Goal: Task Accomplishment & Management: Manage account settings

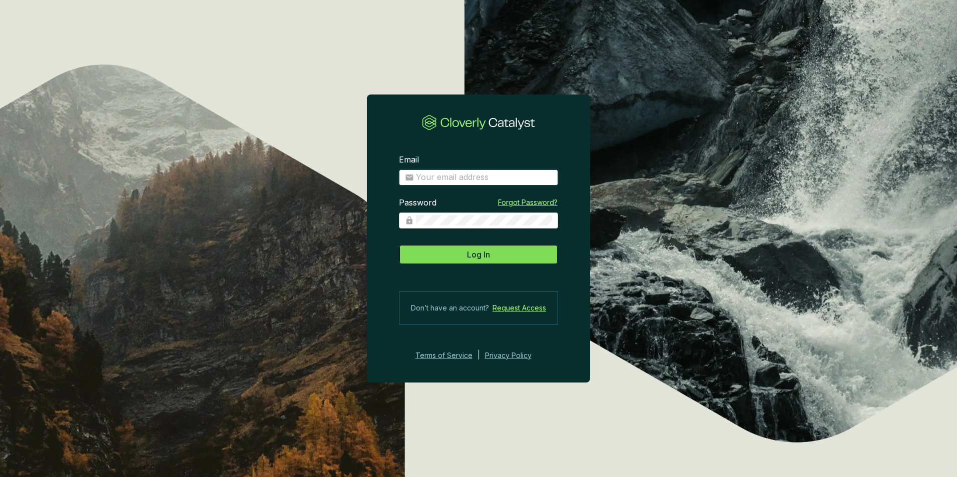
type input "tfranks2@nativstate.com"
click at [454, 251] on button "Log In" at bounding box center [478, 255] width 159 height 20
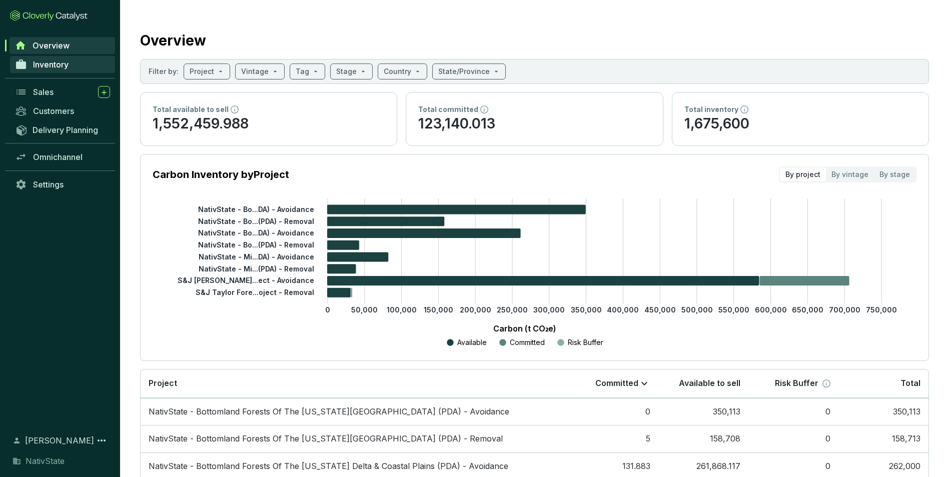
click at [73, 66] on link "Inventory" at bounding box center [62, 64] width 105 height 17
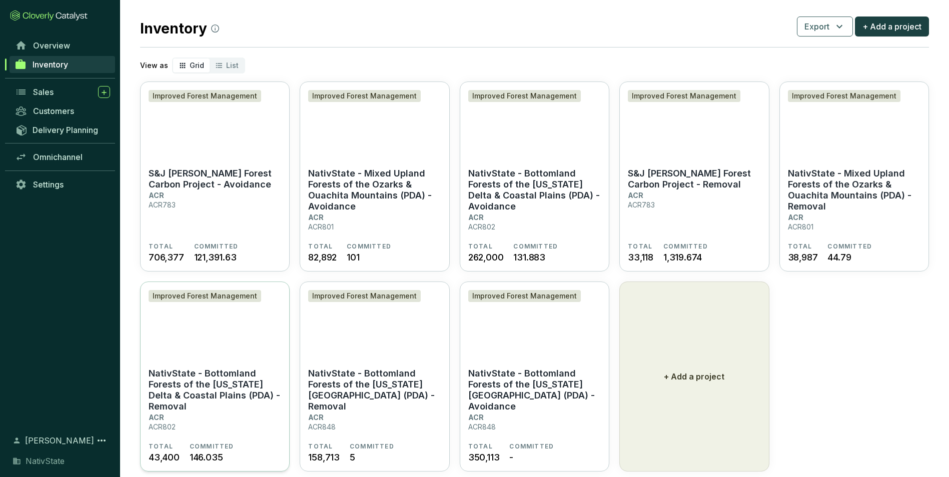
scroll to position [33, 0]
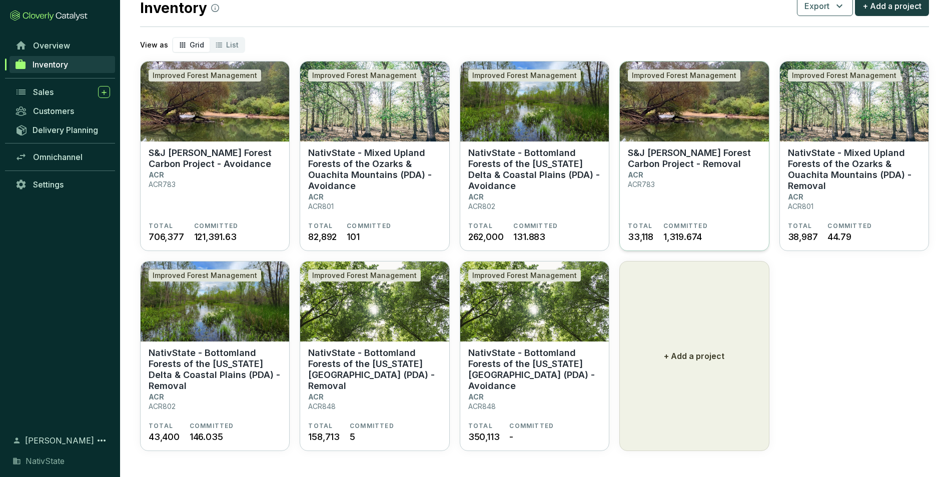
click at [687, 176] on section "S&J Taylor Forest Carbon Project - Removal ACR ACR783" at bounding box center [694, 185] width 133 height 75
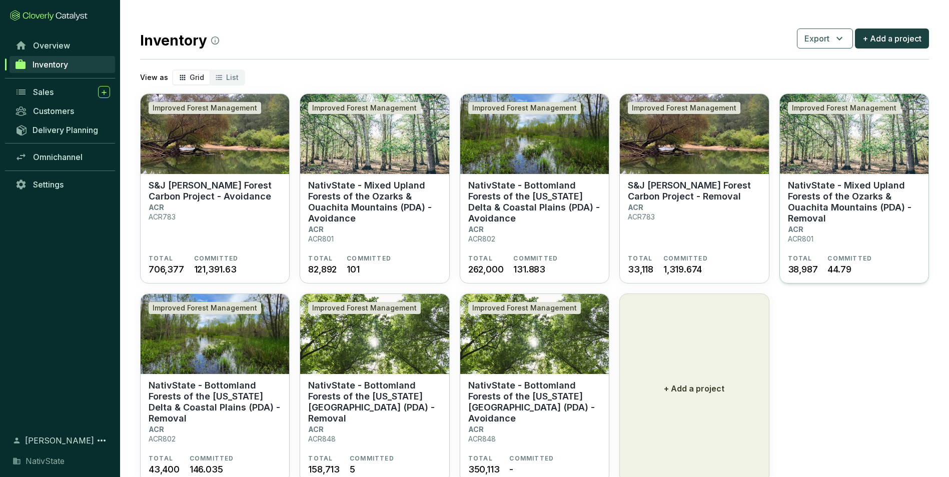
click at [847, 215] on p "NativState - Mixed Upland Forests of the Ozarks & Ouachita Mountains (PDA) - Re…" at bounding box center [854, 202] width 133 height 44
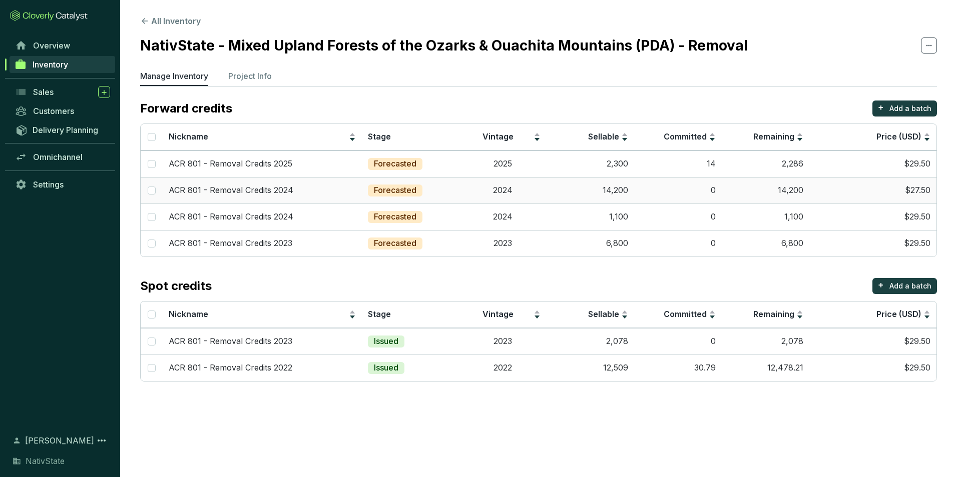
click at [812, 189] on td "$27.50" at bounding box center [872, 190] width 127 height 27
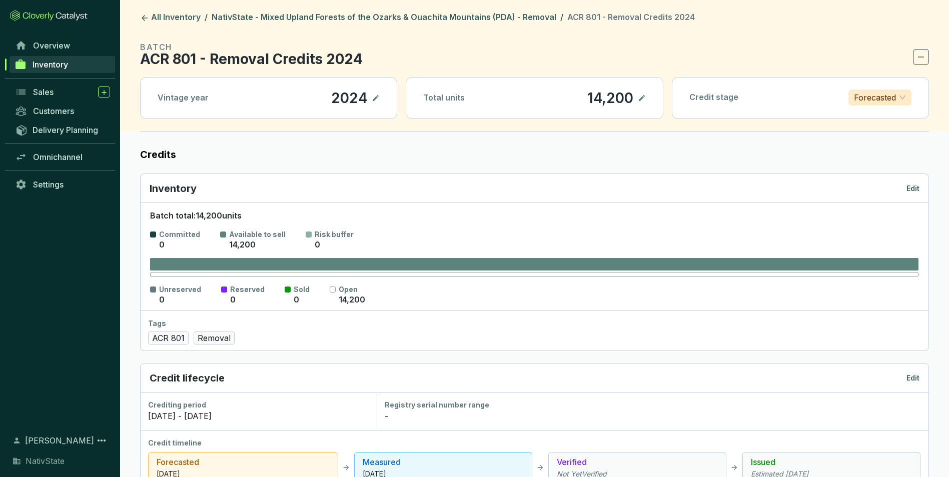
click at [917, 184] on p "Edit" at bounding box center [913, 189] width 13 height 10
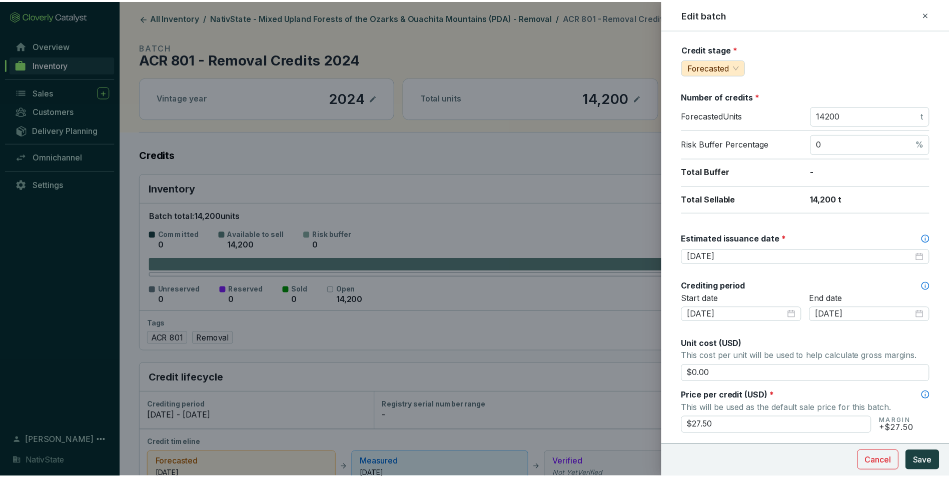
scroll to position [150, 0]
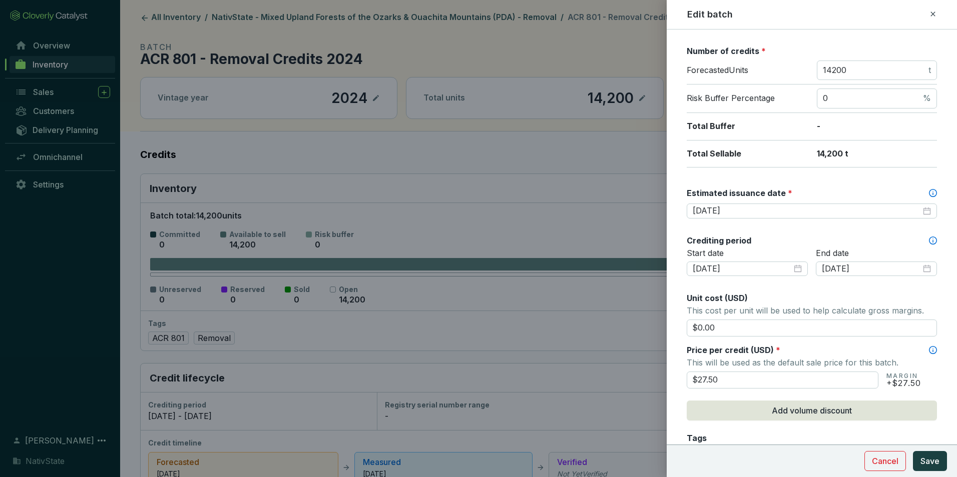
drag, startPoint x: 740, startPoint y: 372, endPoint x: 639, endPoint y: 352, distance: 103.0
click at [638, 361] on div "Edit batch Batch name * This is the internal name that will be used throughout …" at bounding box center [478, 238] width 957 height 477
type input "$29.50"
click at [693, 347] on span "Price per credit (USD)" at bounding box center [729, 350] width 87 height 10
click at [935, 454] on button "Save" at bounding box center [930, 461] width 34 height 20
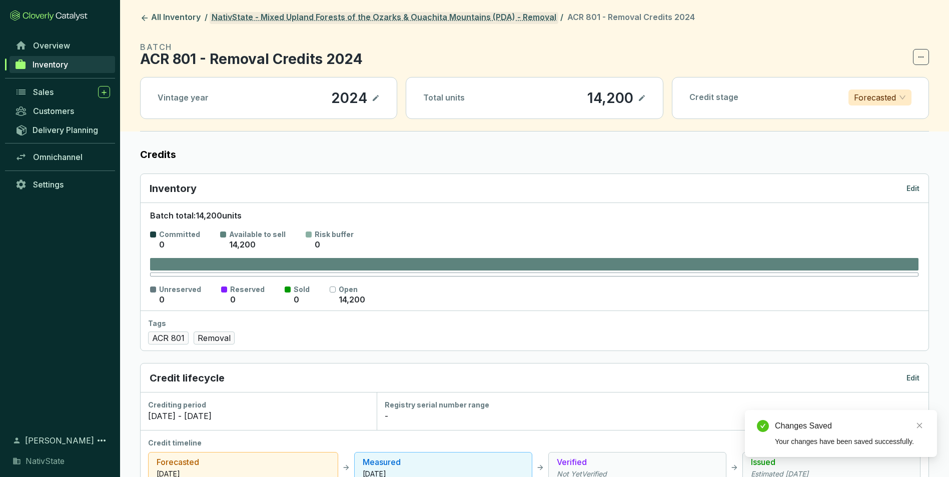
click at [342, 16] on link "NativState - Mixed Upland Forests of the Ozarks & Ouachita Mountains (PDA) - Re…" at bounding box center [384, 18] width 349 height 12
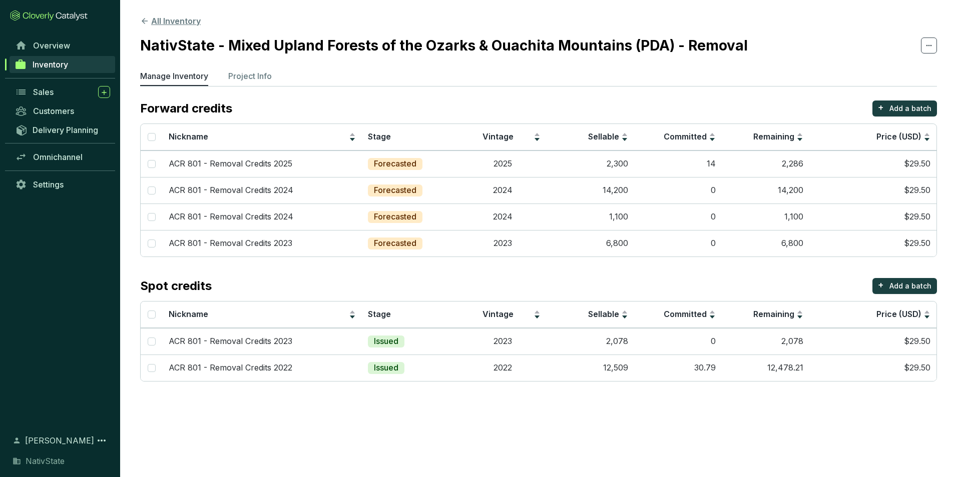
click at [181, 20] on button "All Inventory" at bounding box center [170, 21] width 61 height 12
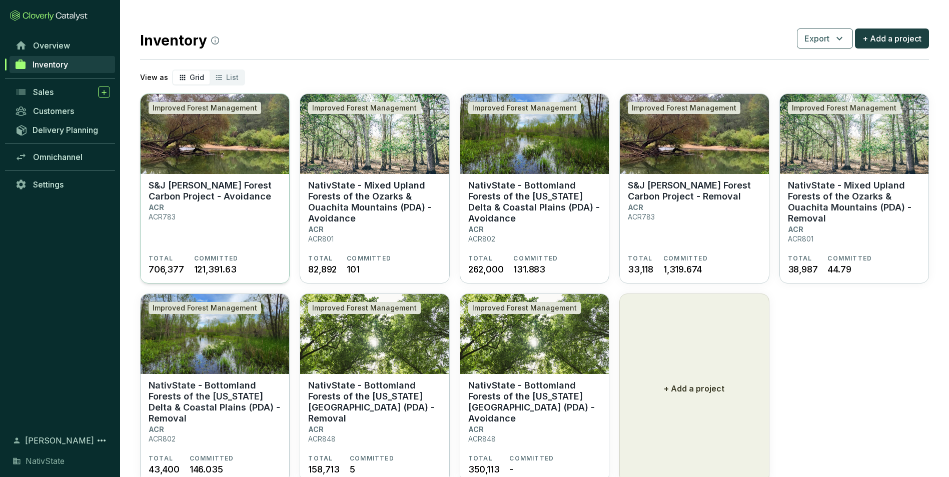
click at [234, 208] on section "S&J Taylor Forest Carbon Project - Avoidance ACR ACR783" at bounding box center [215, 217] width 133 height 75
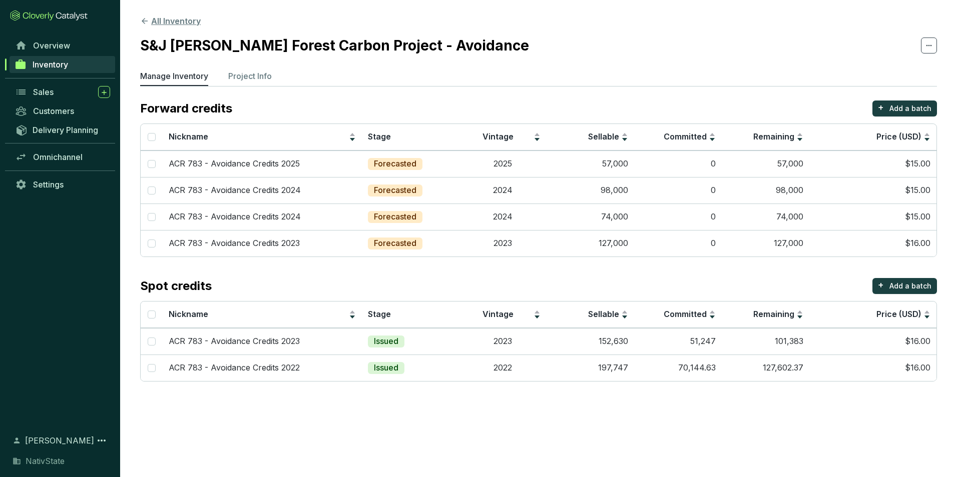
click at [165, 17] on button "All Inventory" at bounding box center [170, 21] width 61 height 12
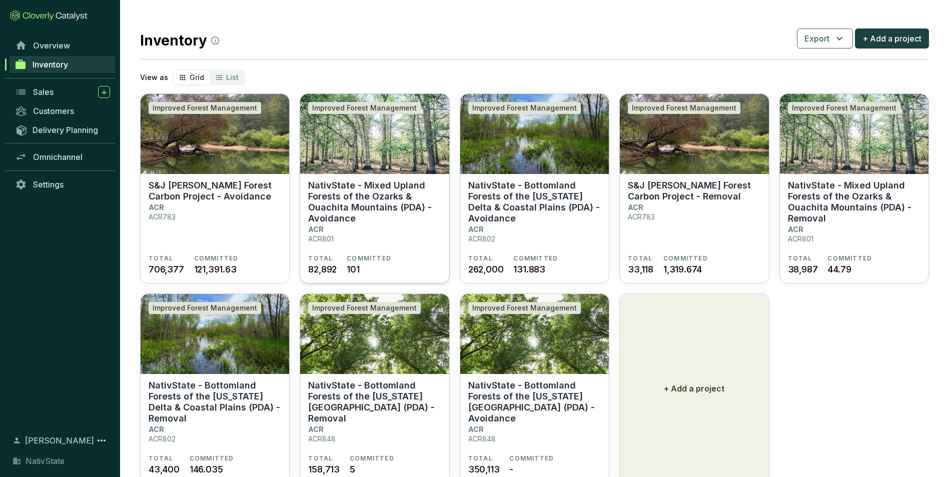
click at [393, 235] on section "NativState - Mixed Upland Forests of the Ozarks & Ouachita Mountains (PDA) - Av…" at bounding box center [374, 217] width 133 height 75
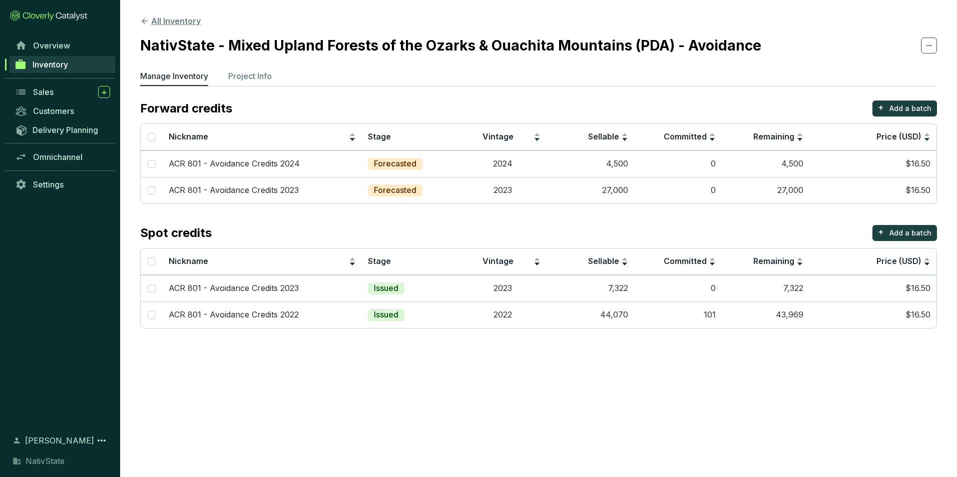
click at [178, 18] on button "All Inventory" at bounding box center [170, 21] width 61 height 12
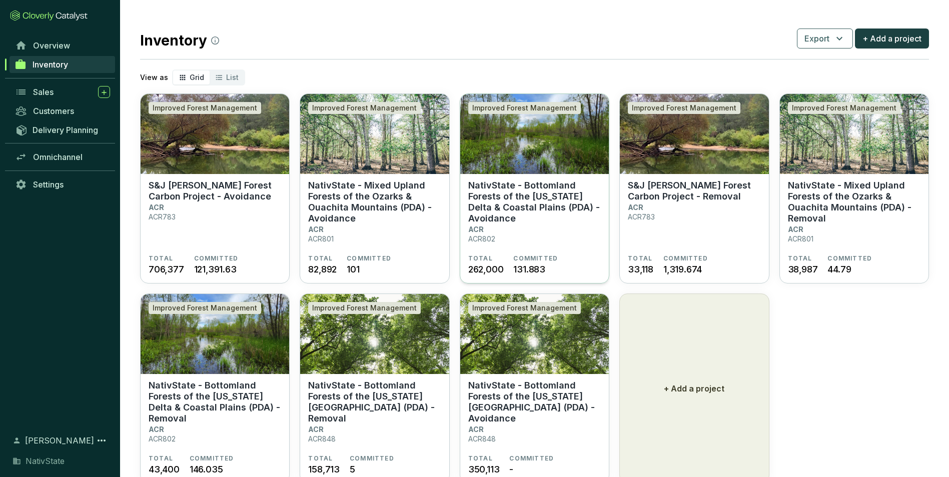
click at [522, 207] on p "NativState - Bottomland Forests of the Mississippi Delta & Coastal Plains (PDA)…" at bounding box center [534, 202] width 133 height 44
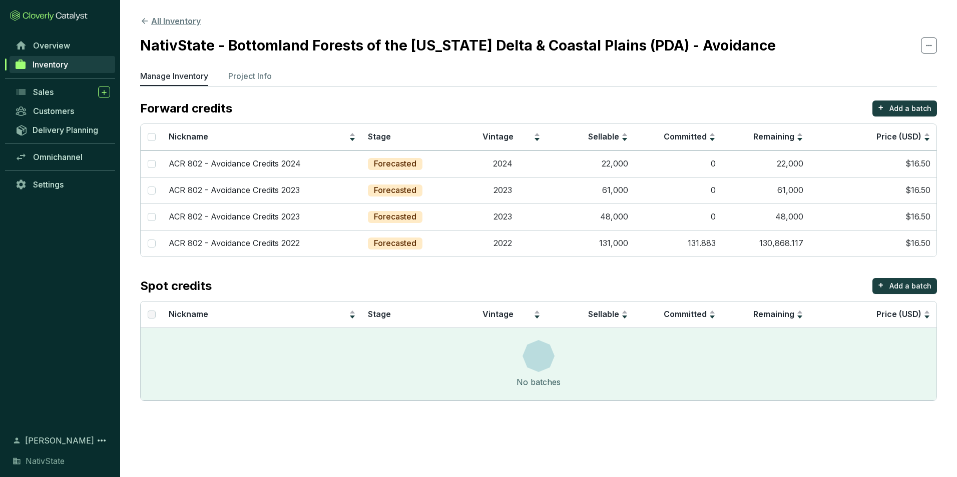
click at [171, 23] on button "All Inventory" at bounding box center [170, 21] width 61 height 12
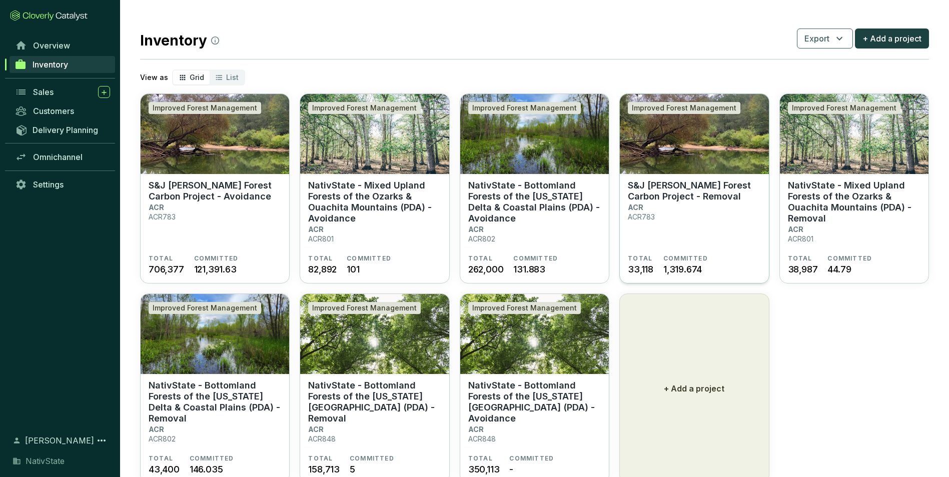
click at [725, 229] on section "S&J Taylor Forest Carbon Project - Removal ACR ACR783" at bounding box center [694, 217] width 133 height 75
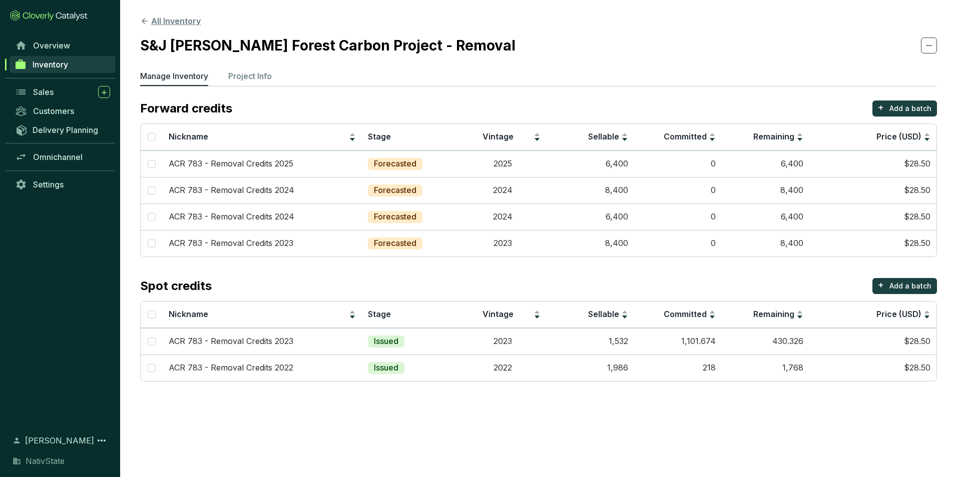
click at [161, 18] on button "All Inventory" at bounding box center [170, 21] width 61 height 12
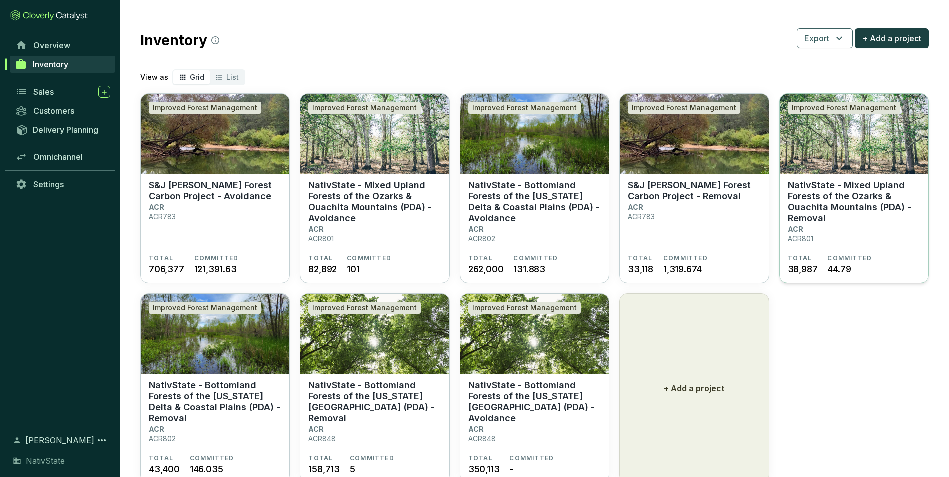
click at [818, 199] on p "NativState - Mixed Upland Forests of the Ozarks & Ouachita Mountains (PDA) - Re…" at bounding box center [854, 202] width 133 height 44
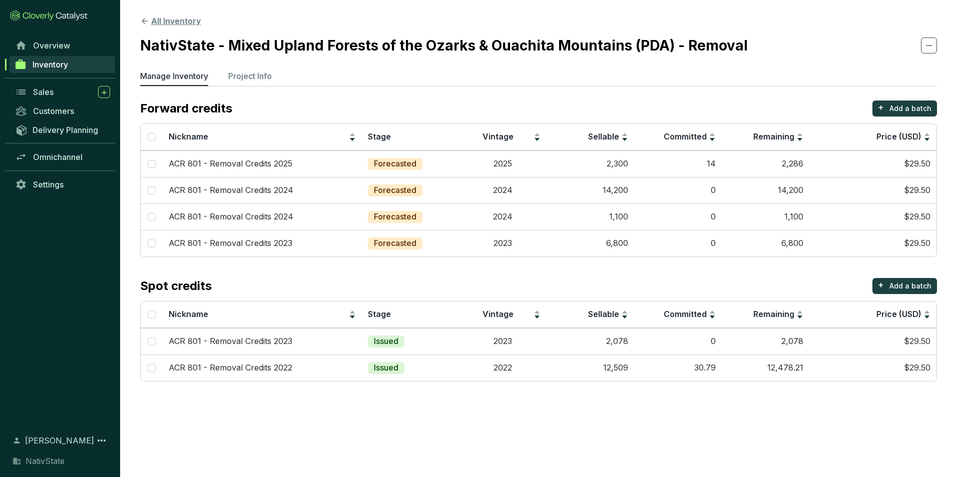
click at [171, 25] on button "All Inventory" at bounding box center [170, 21] width 61 height 12
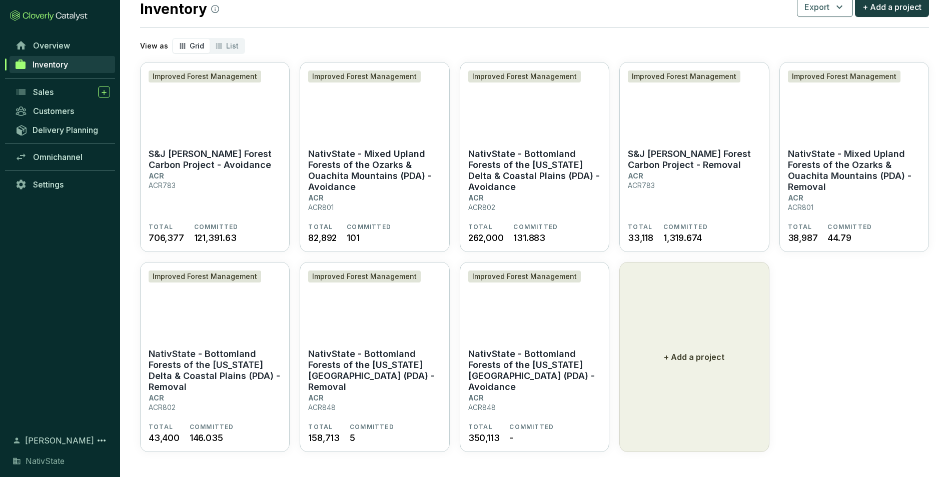
scroll to position [33, 0]
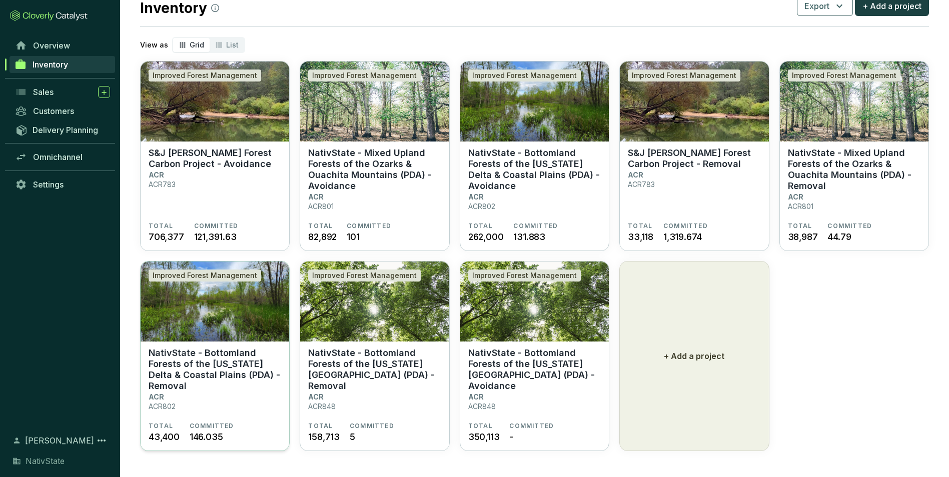
click at [230, 354] on p "NativState - Bottomland Forests of the [US_STATE] Delta & Coastal Plains (PDA) …" at bounding box center [215, 370] width 133 height 44
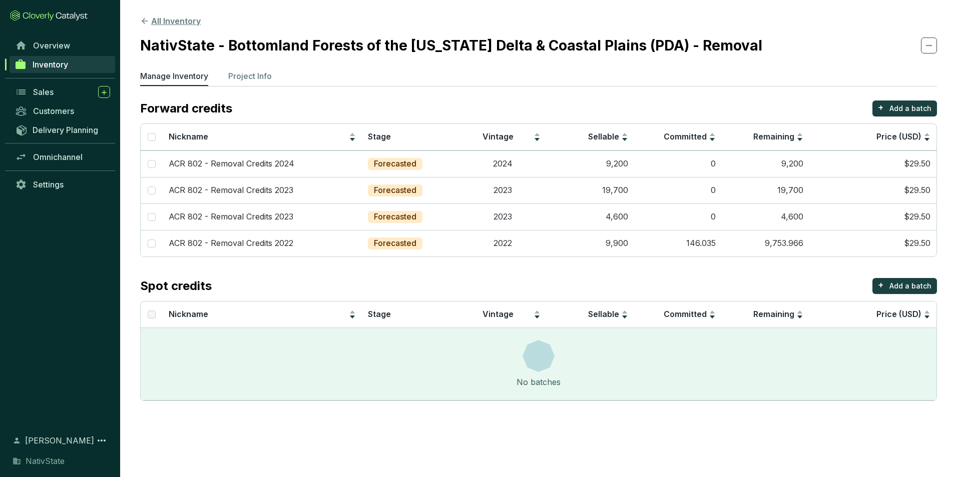
click at [178, 21] on button "All Inventory" at bounding box center [170, 21] width 61 height 12
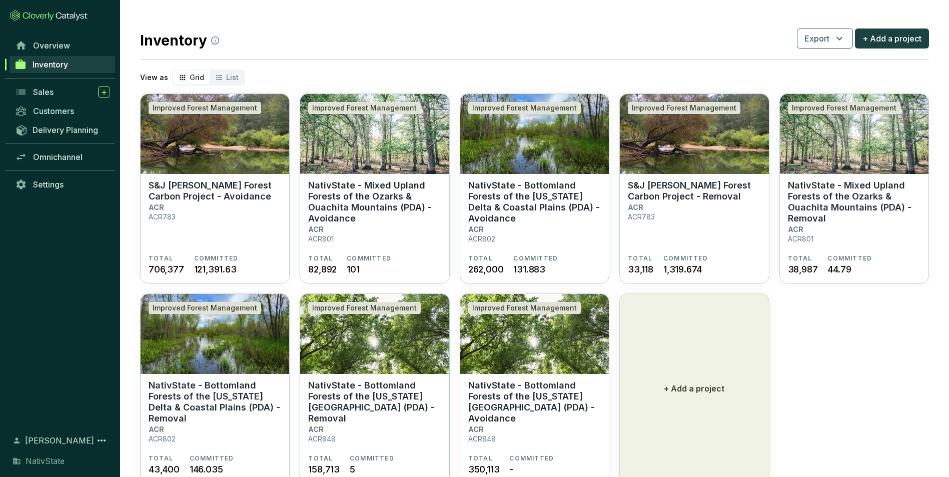
click at [336, 366] on img at bounding box center [374, 334] width 149 height 80
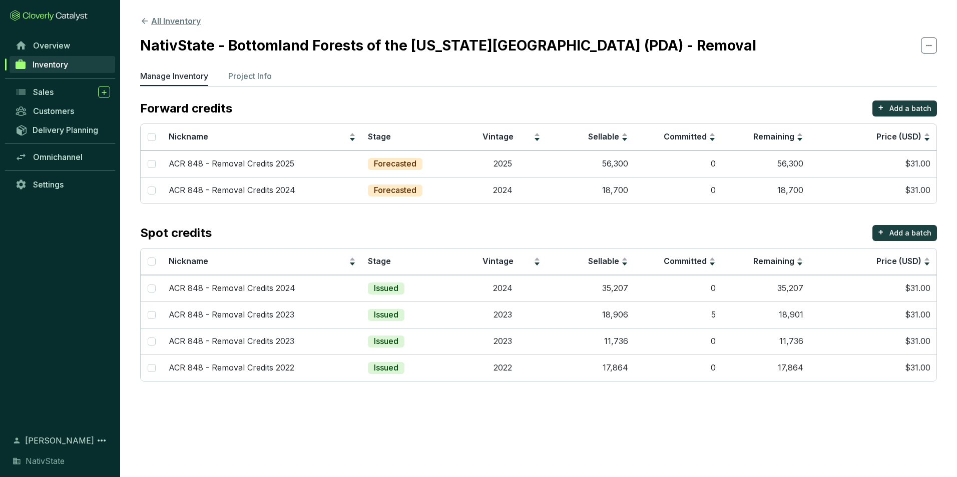
click at [182, 21] on button "All Inventory" at bounding box center [170, 21] width 61 height 12
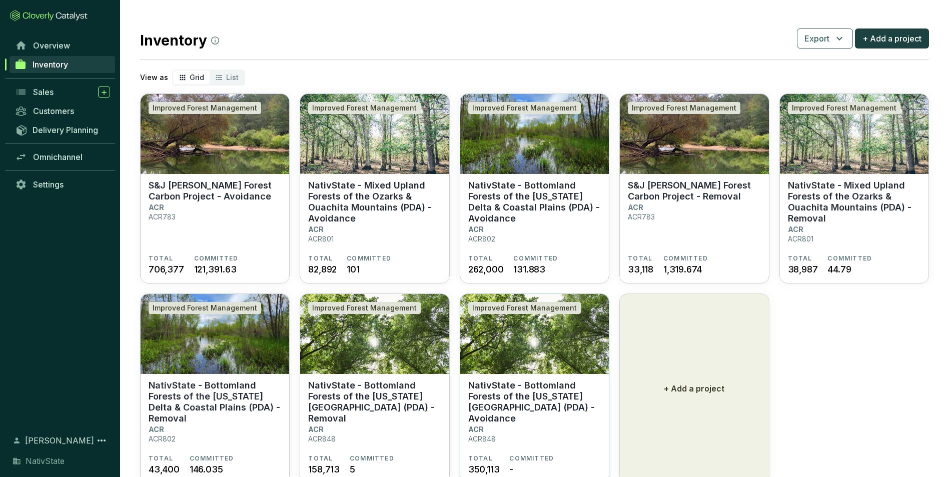
click at [517, 415] on section "NativState - Bottomland Forests of the Louisiana Plains (PDA) - Avoidance ACR A…" at bounding box center [534, 417] width 133 height 75
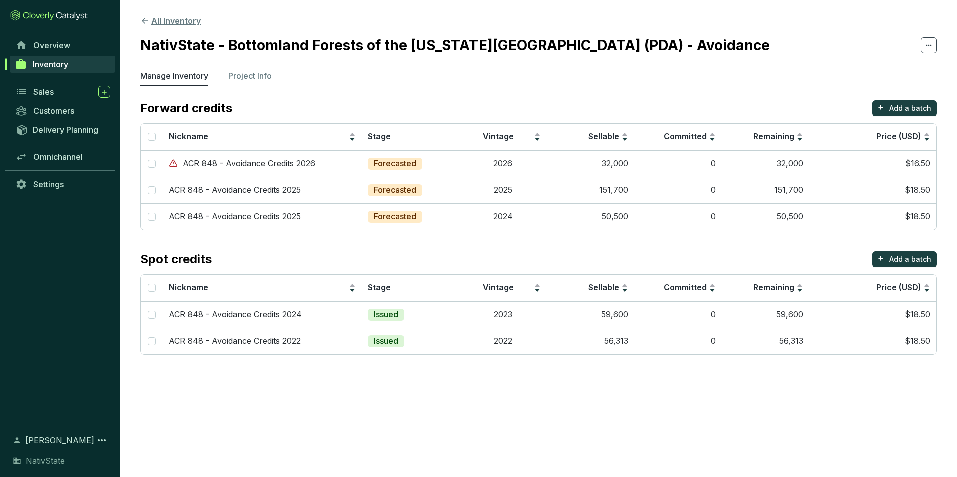
click at [169, 19] on button "All Inventory" at bounding box center [170, 21] width 61 height 12
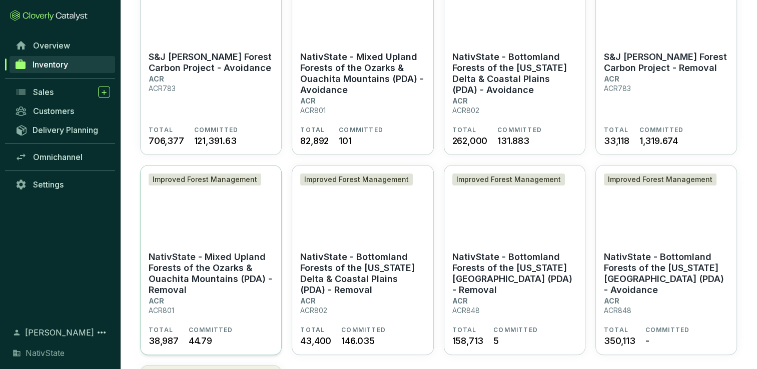
scroll to position [150, 0]
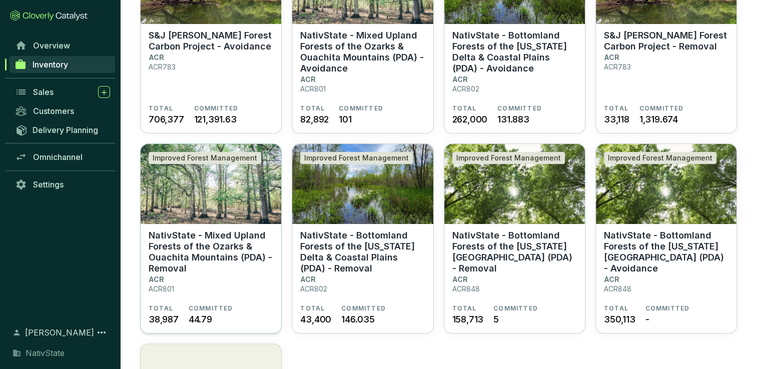
click at [205, 254] on p "NativState - Mixed Upland Forests of the Ozarks & Ouachita Mountains (PDA) - Re…" at bounding box center [211, 252] width 125 height 44
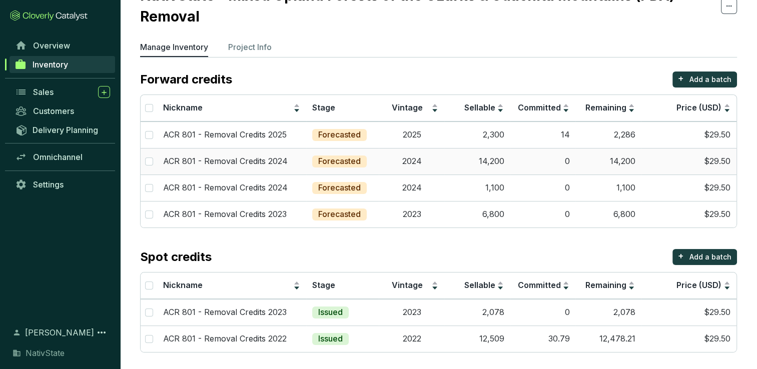
scroll to position [52, 0]
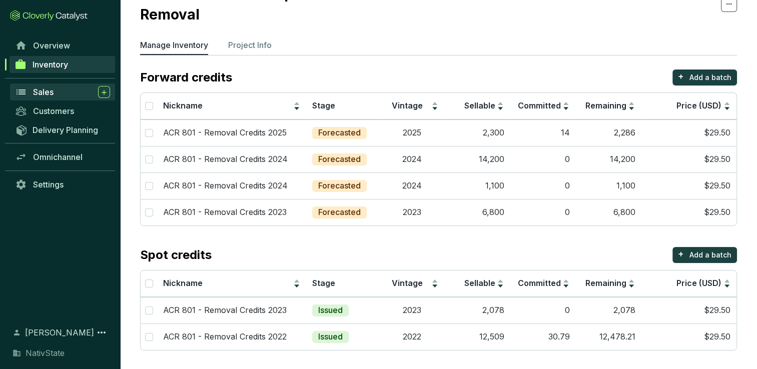
click at [62, 91] on div "Sales" at bounding box center [71, 92] width 77 height 12
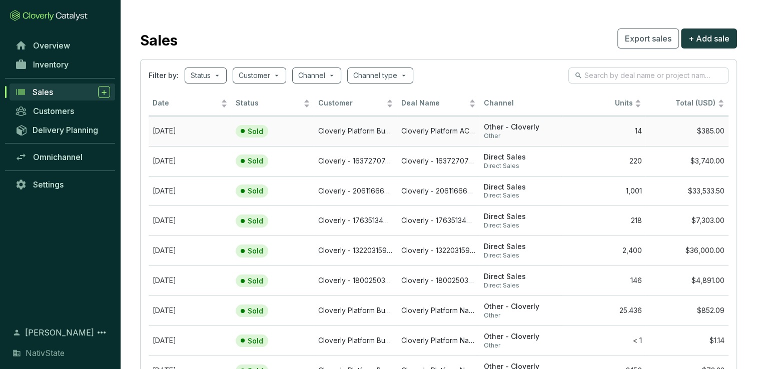
click at [204, 131] on td "[DATE]" at bounding box center [190, 131] width 83 height 30
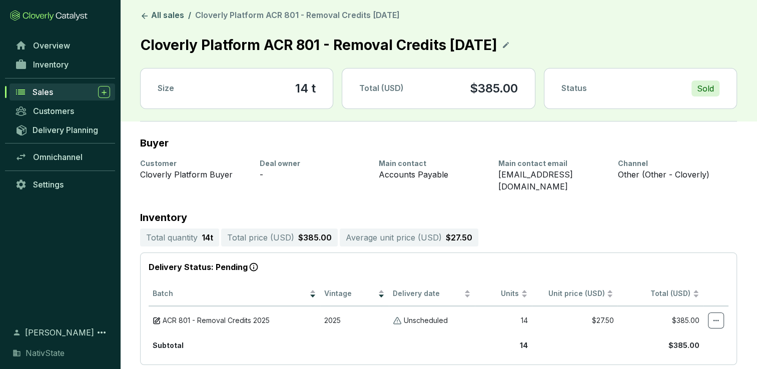
click at [45, 86] on div "Sales" at bounding box center [72, 92] width 78 height 12
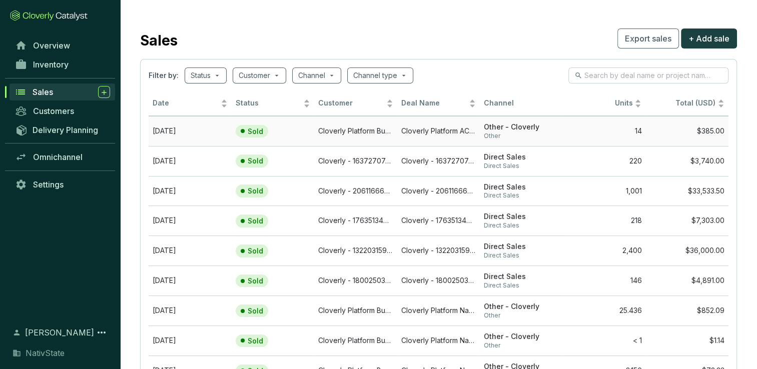
click at [211, 129] on td "[DATE]" at bounding box center [190, 131] width 83 height 30
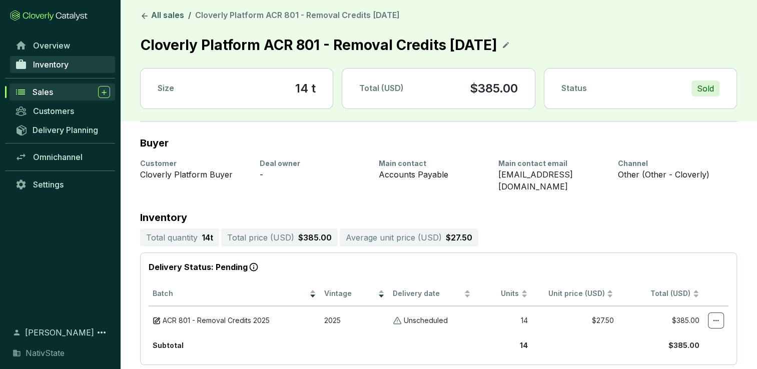
click at [66, 61] on span "Inventory" at bounding box center [51, 65] width 36 height 10
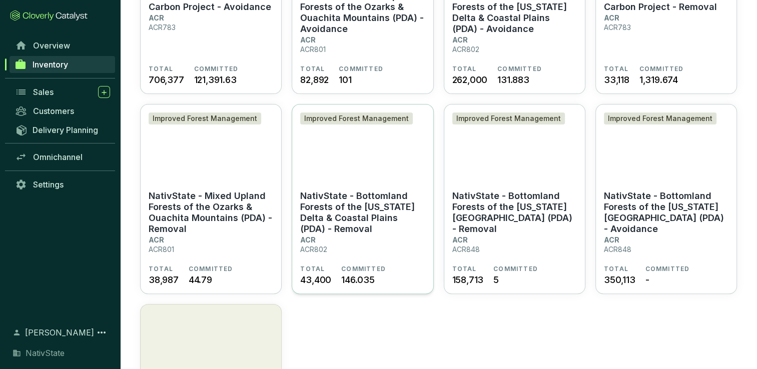
scroll to position [200, 0]
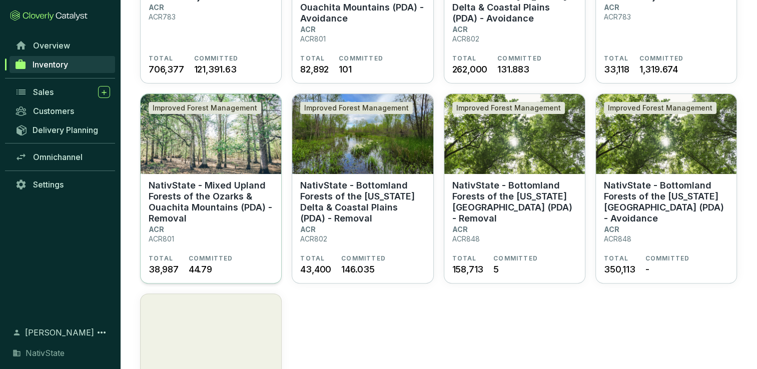
click at [225, 237] on section "NativState - Mixed Upland Forests of the Ozarks & Ouachita Mountains (PDA) - Re…" at bounding box center [211, 217] width 125 height 75
